Goal: Browse casually

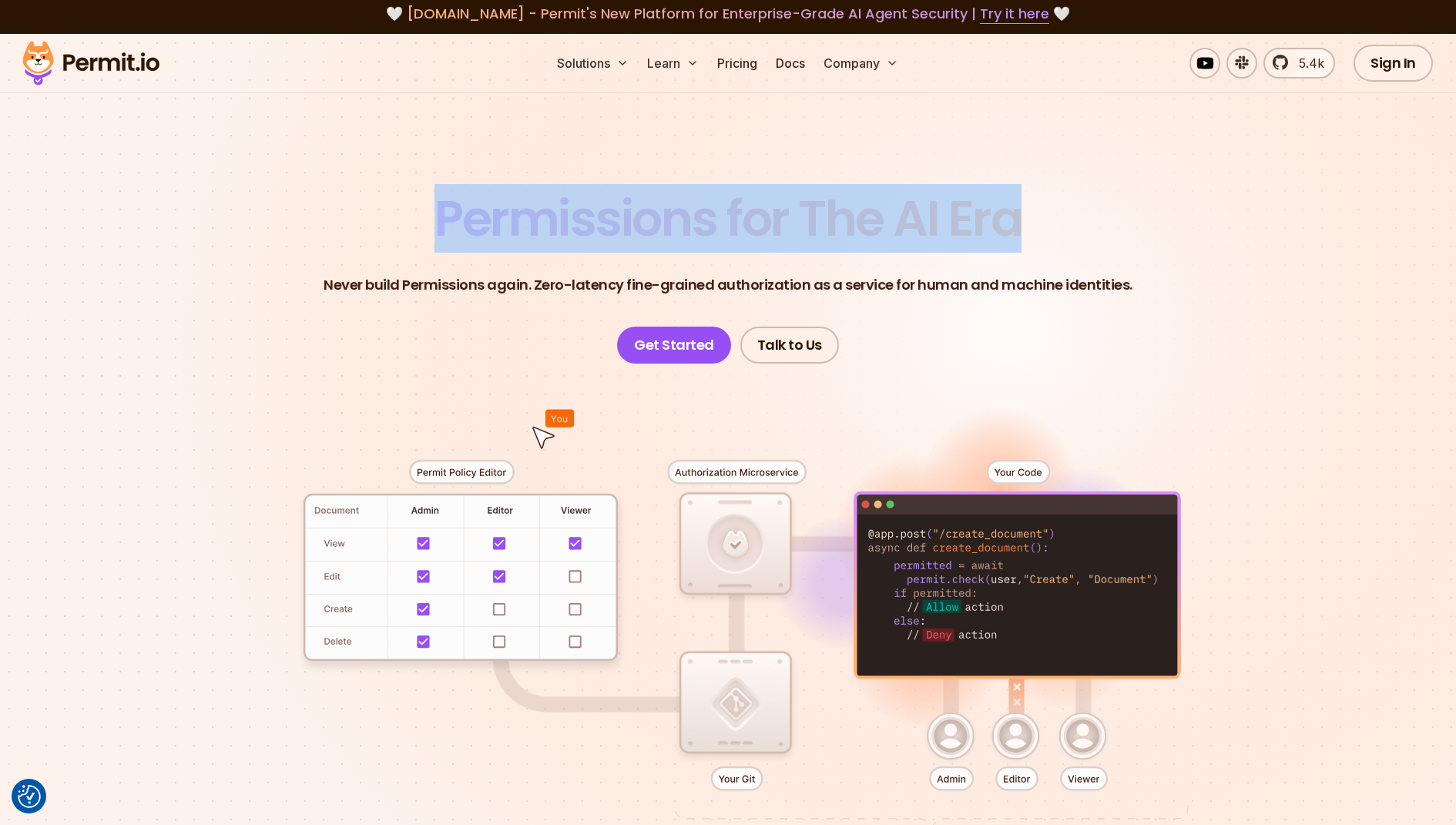
drag, startPoint x: 410, startPoint y: 197, endPoint x: 1020, endPoint y: 237, distance: 611.3
click at [1020, 237] on header "Permissions for The AI Era Never build Permissions again. Zero-latency fine-gra…" at bounding box center [728, 279] width 1079 height 169
copy span "Permissions for The AI Era"
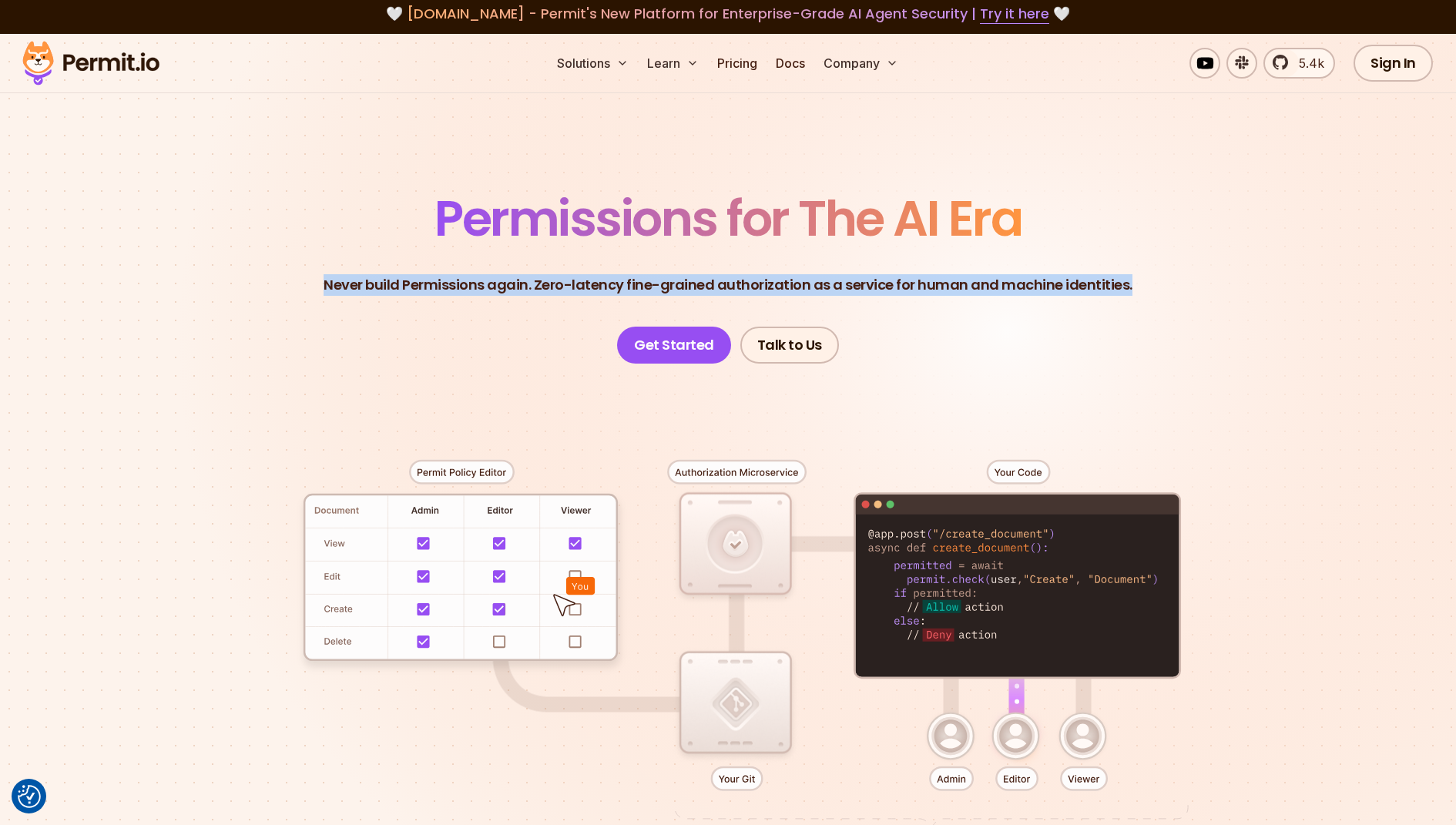
drag, startPoint x: 325, startPoint y: 277, endPoint x: 1147, endPoint y: 274, distance: 822.0
click at [1147, 274] on header "Permissions for The AI Era Never build Permissions again. Zero-latency fine-gra…" at bounding box center [728, 279] width 1079 height 169
copy p "Never build Permissions again. Zero-latency fine-grained authorization as a ser…"
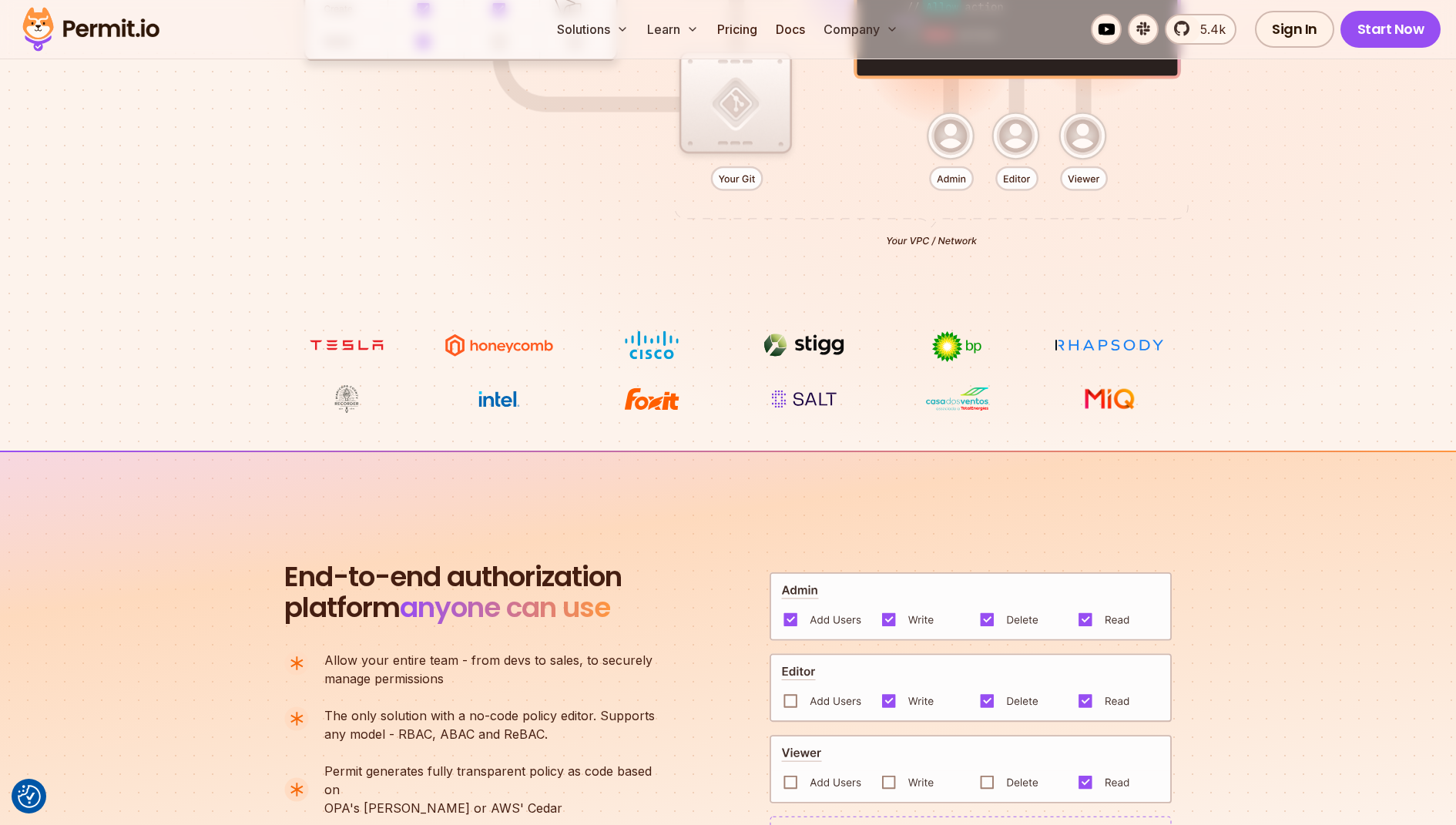
scroll to position [1124, 0]
